Goal: Communication & Community: Answer question/provide support

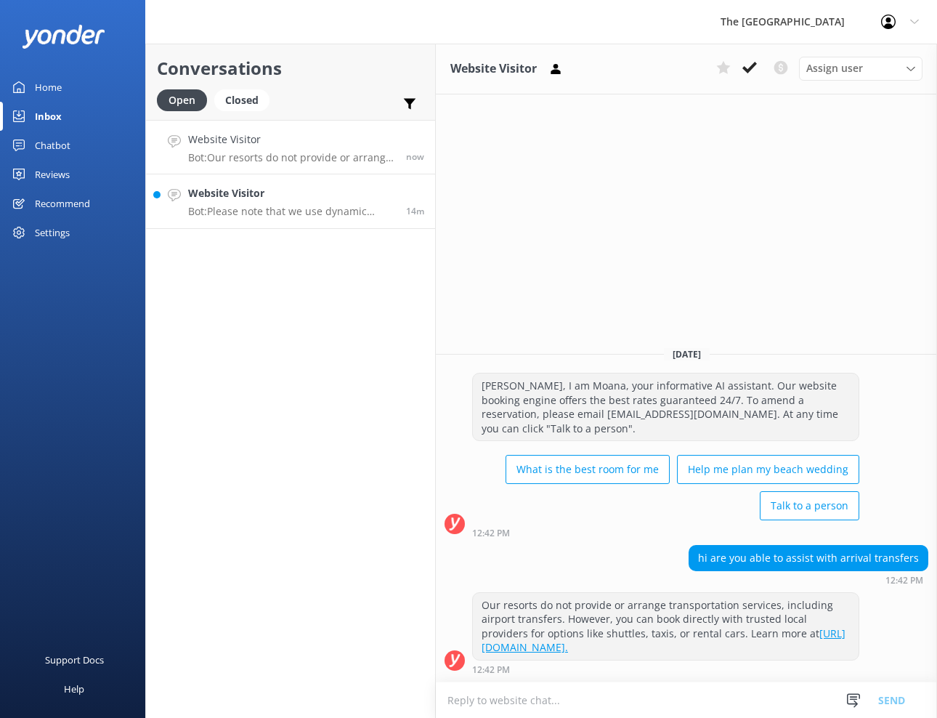
click at [231, 207] on p "Bot: Please note that we use dynamic pricing, which means our rates change depe…" at bounding box center [291, 211] width 207 height 13
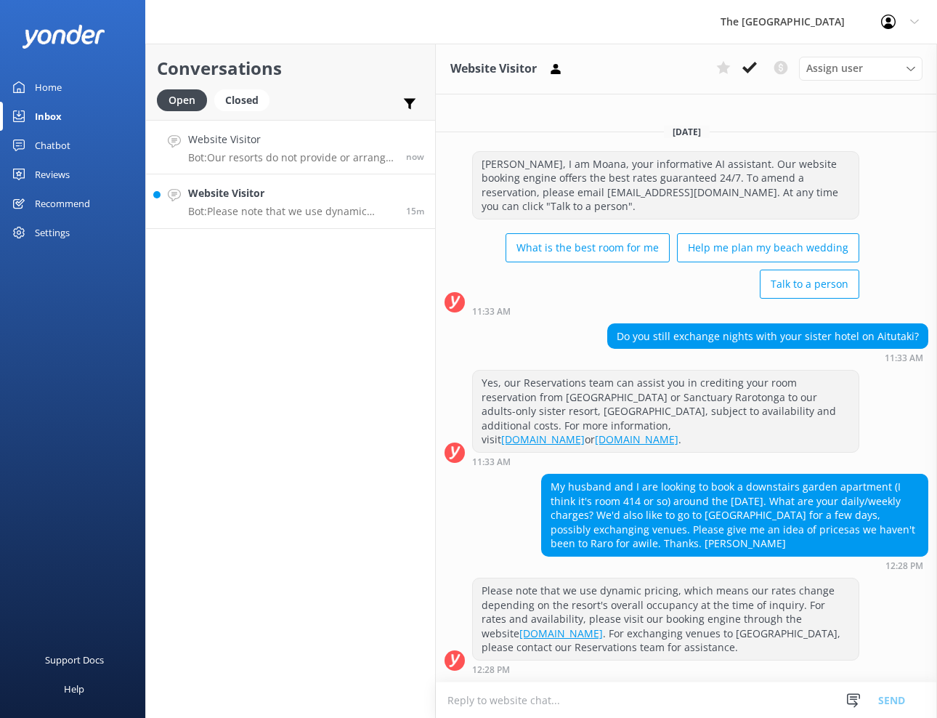
click at [256, 151] on p "Bot: Our resorts do not provide or arrange transportation services, including a…" at bounding box center [291, 157] width 207 height 13
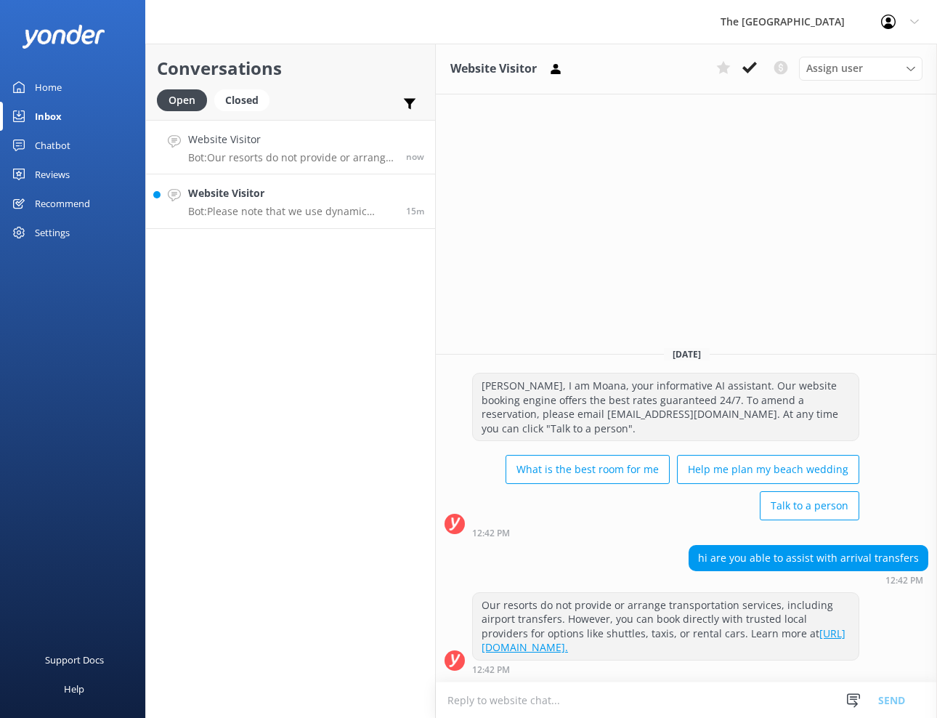
click at [367, 196] on h4 "Website Visitor" at bounding box center [291, 193] width 207 height 16
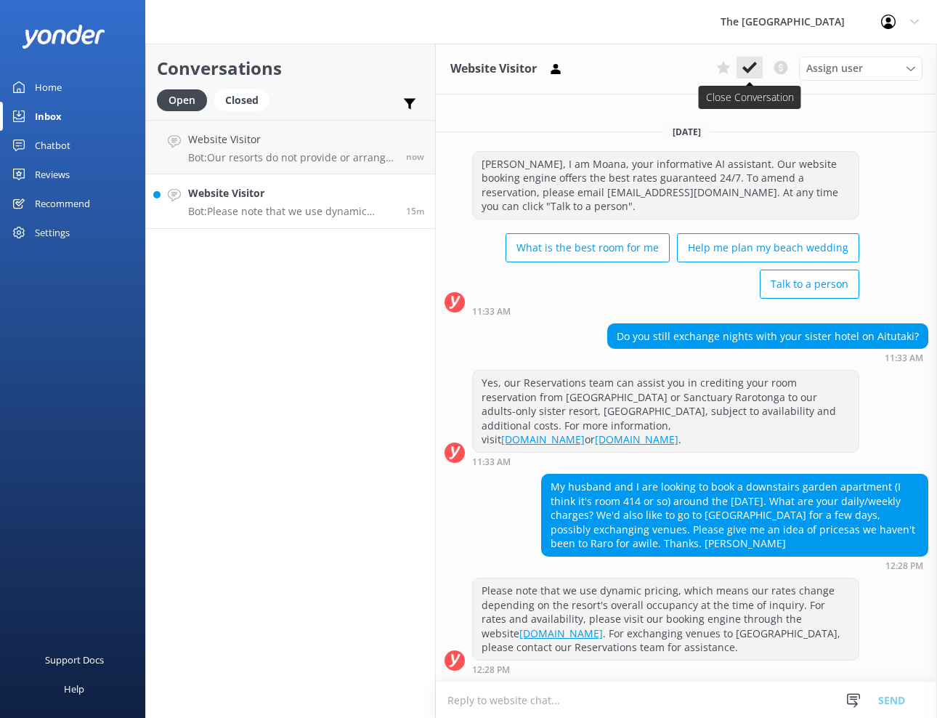
click at [741, 65] on button at bounding box center [750, 68] width 26 height 22
